Goal: Find specific page/section: Find specific page/section

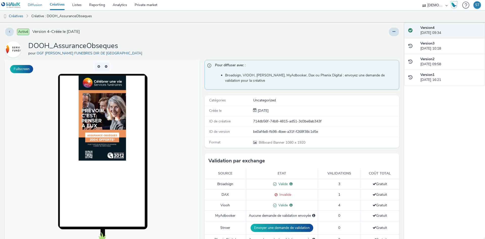
click at [39, 4] on link "Diffusion" at bounding box center [35, 5] width 22 height 10
